Goal: Communication & Community: Answer question/provide support

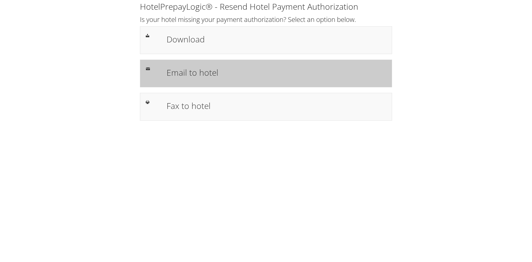
click at [214, 80] on div "Email to hotel" at bounding box center [276, 73] width 228 height 16
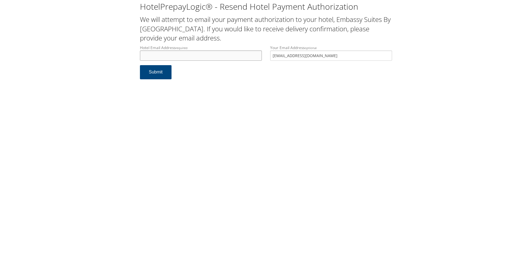
click at [177, 55] on input "Hotel Email Address required" at bounding box center [201, 55] width 122 height 10
paste input "[PERSON_NAME][EMAIL_ADDRESS][DOMAIN_NAME]"
type input "g.taylor@hospitalityamerica.com"
click at [154, 75] on button "Submit" at bounding box center [156, 72] width 32 height 14
